Goal: Check status: Check status

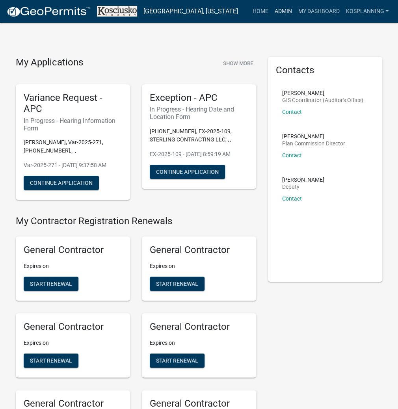
click at [277, 9] on link "Admin" at bounding box center [283, 11] width 24 height 15
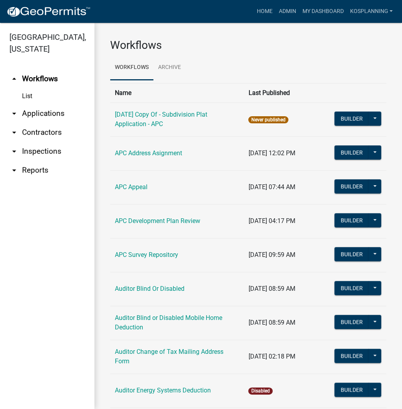
click at [53, 111] on link "arrow_drop_down Applications" at bounding box center [47, 113] width 95 height 19
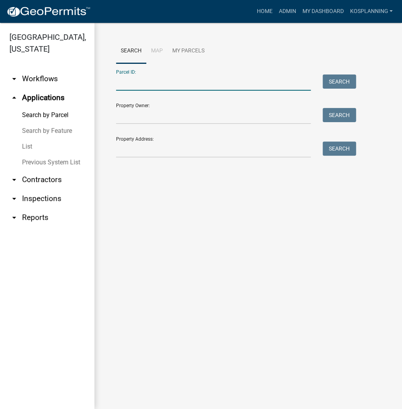
click at [174, 82] on input "Parcel ID:" at bounding box center [213, 82] width 195 height 16
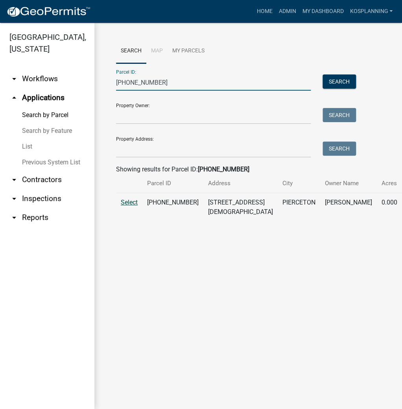
type input "[PHONE_NUMBER]"
click at [126, 206] on span "Select" at bounding box center [129, 201] width 17 height 7
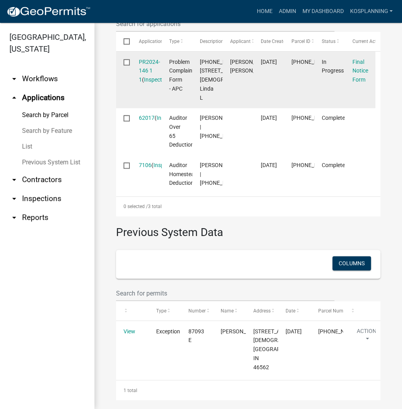
scroll to position [235, 0]
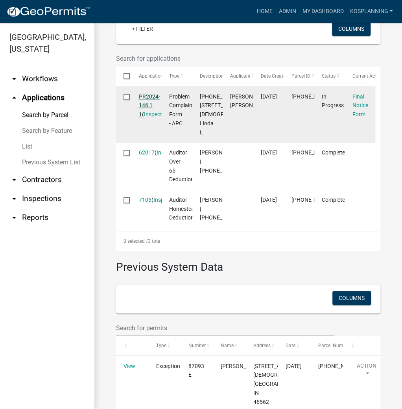
click at [153, 113] on link "PR2024-146 1 1" at bounding box center [149, 105] width 21 height 24
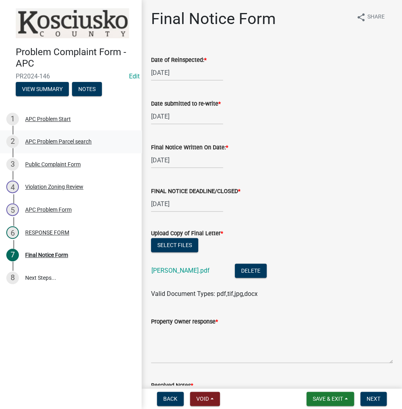
click at [45, 139] on div "APC Problem Parcel search" at bounding box center [58, 142] width 67 height 6
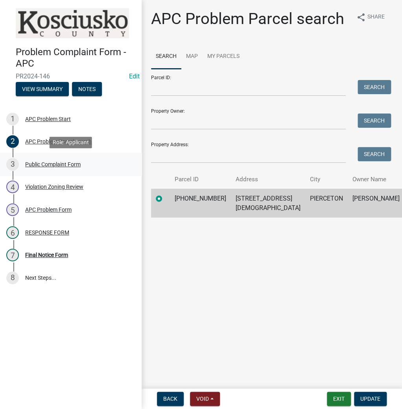
click at [45, 167] on div "3 Public Complaint Form" at bounding box center [67, 164] width 123 height 13
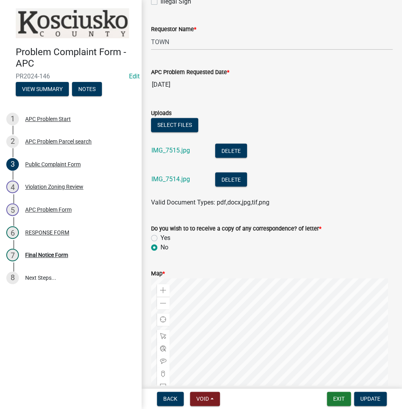
scroll to position [378, 0]
